Goal: Transaction & Acquisition: Purchase product/service

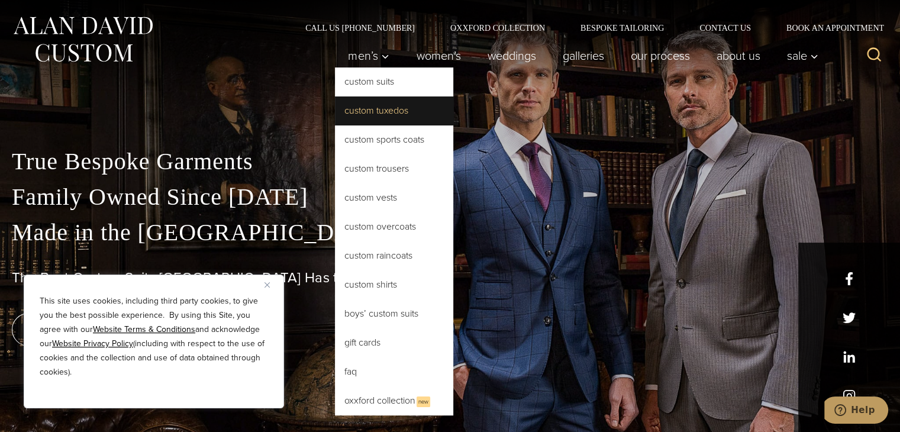
click at [360, 106] on link "Custom Tuxedos" at bounding box center [394, 110] width 118 height 28
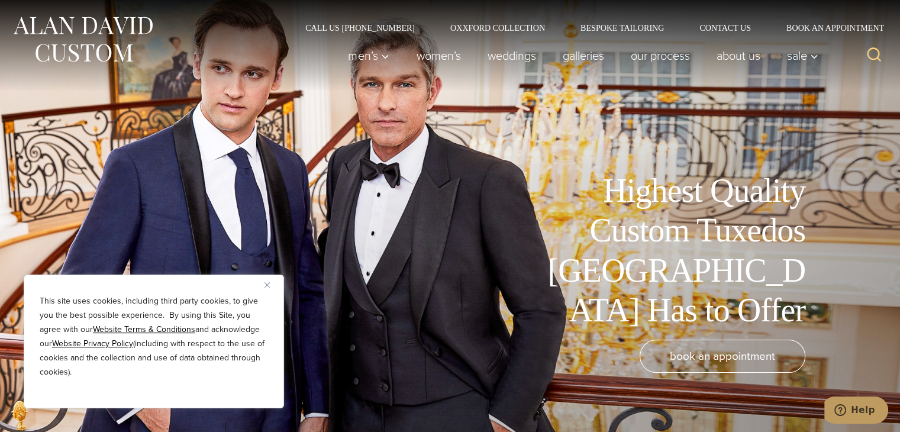
click at [268, 282] on img "Close" at bounding box center [267, 284] width 5 height 5
